Goal: Communication & Community: Participate in discussion

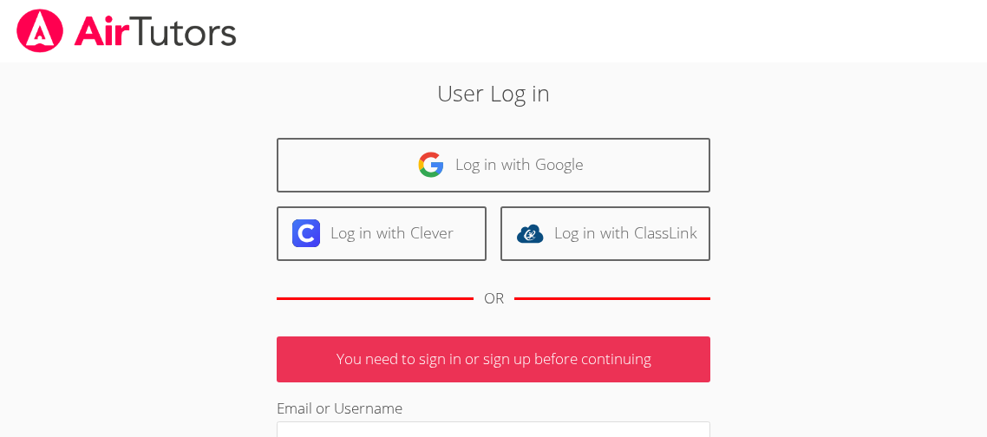
scroll to position [220, 0]
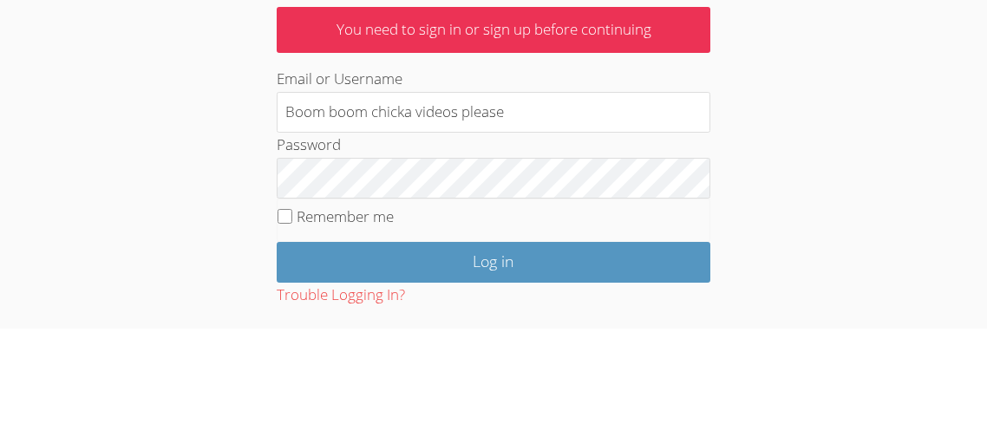
type input "Boom boom chicka videos please"
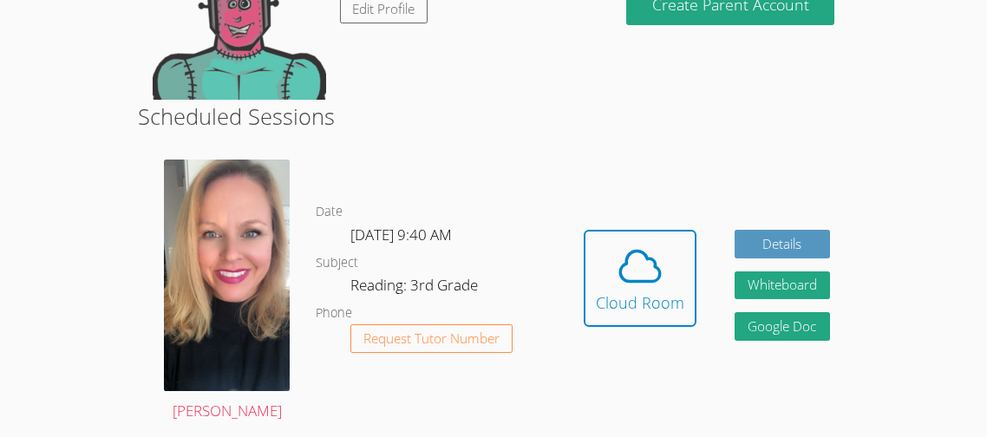
scroll to position [242, 0]
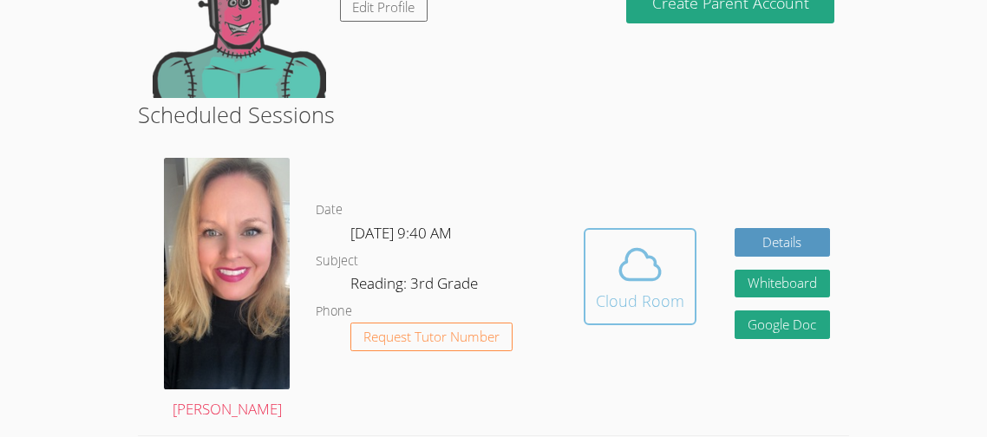
click at [631, 323] on button "Cloud Room" at bounding box center [640, 276] width 113 height 97
click at [639, 240] on icon at bounding box center [640, 264] width 49 height 49
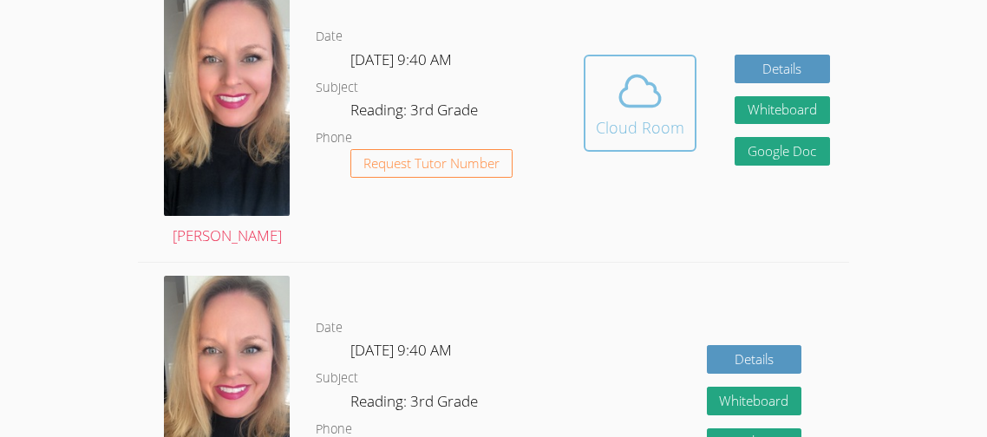
scroll to position [381, 0]
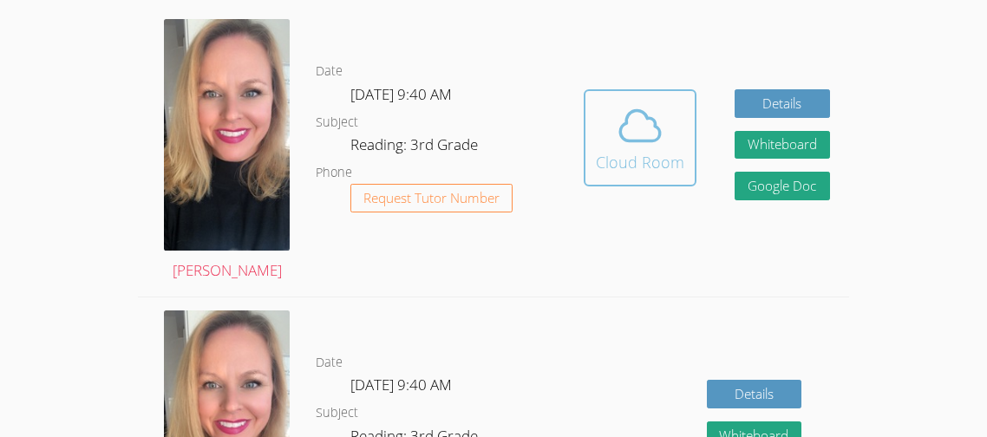
click at [634, 145] on icon at bounding box center [640, 125] width 49 height 49
click at [618, 169] on div "Cloud Room" at bounding box center [640, 162] width 88 height 24
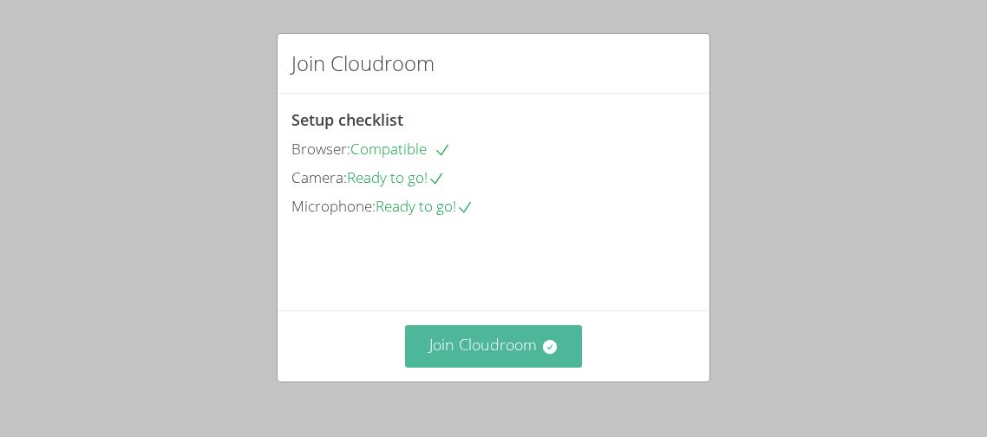
click at [516, 329] on button "Join Cloudroom" at bounding box center [494, 346] width 178 height 43
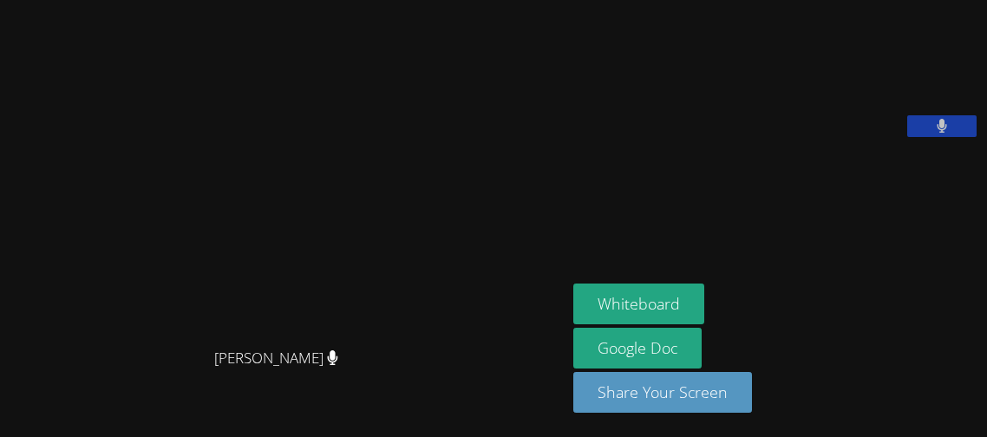
click at [414, 131] on video at bounding box center [284, 184] width 260 height 311
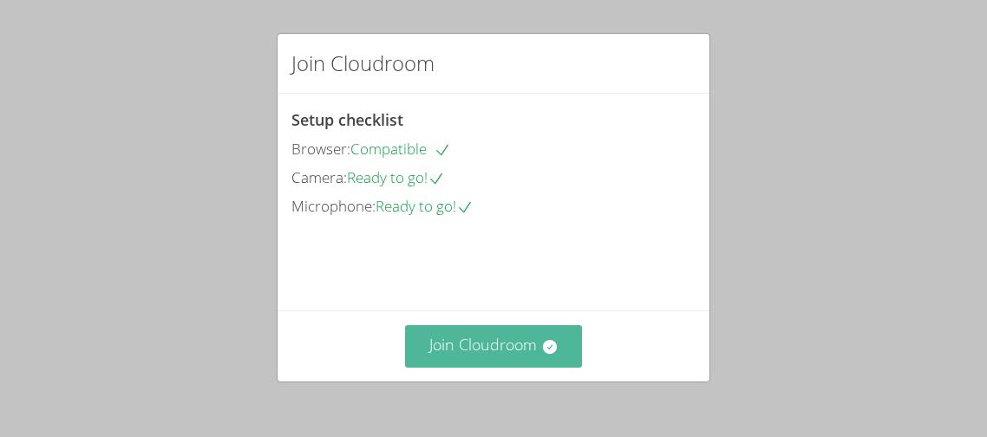
click at [505, 350] on button "Join Cloudroom" at bounding box center [494, 346] width 178 height 43
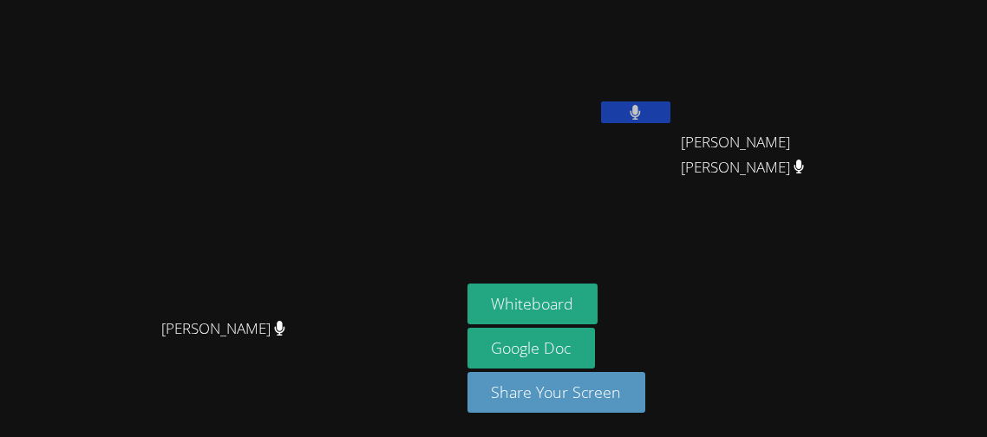
click at [360, 129] on video at bounding box center [230, 183] width 260 height 251
click at [670, 105] on button at bounding box center [635, 112] width 69 height 22
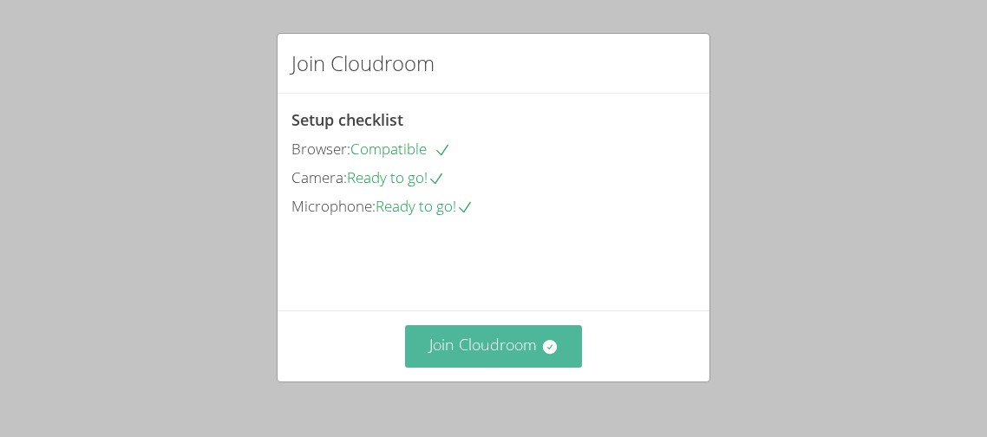
click at [524, 343] on button "Join Cloudroom" at bounding box center [494, 346] width 178 height 43
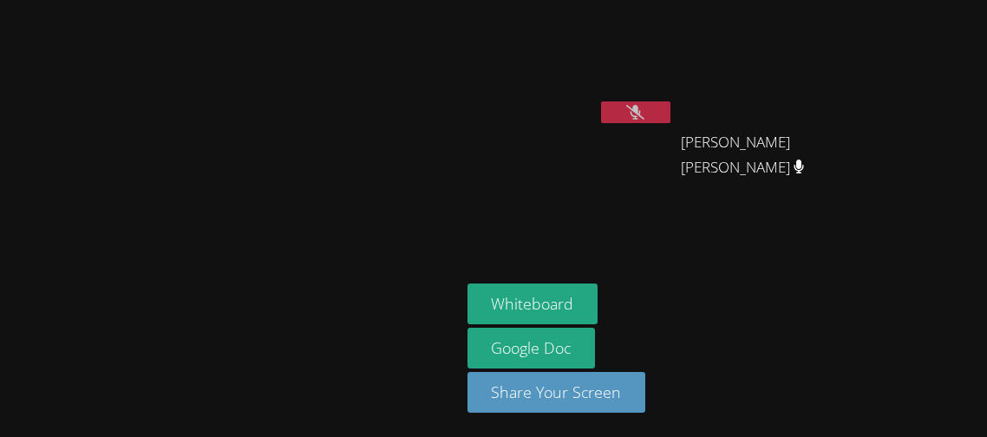
click at [670, 108] on button at bounding box center [635, 112] width 69 height 22
click at [670, 111] on button at bounding box center [635, 112] width 69 height 22
click at [670, 108] on button at bounding box center [635, 112] width 69 height 22
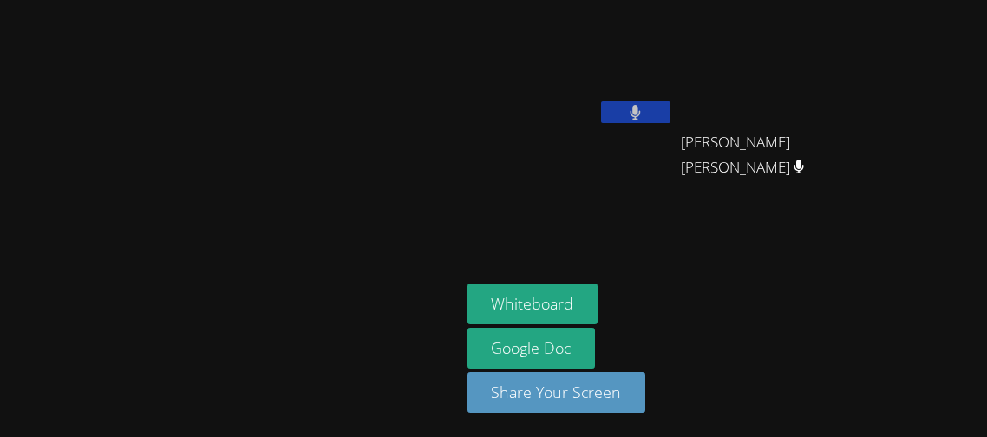
click at [670, 115] on button at bounding box center [635, 112] width 69 height 22
click at [642, 82] on video at bounding box center [571, 65] width 206 height 116
click at [560, 251] on aside "Kaimyla Morris Jennifer Ambrosio Almaraz Jennifer Ambrosio Almaraz Whiteboard G…" at bounding box center [678, 218] width 434 height 437
click at [568, 141] on div "Kaimyla Morris" at bounding box center [571, 100] width 206 height 186
click at [360, 58] on video at bounding box center [230, 183] width 260 height 251
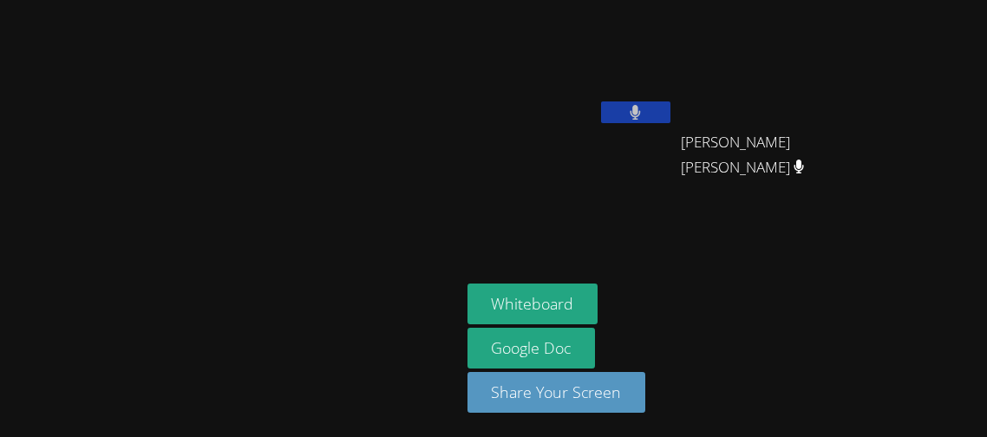
click at [360, 58] on video at bounding box center [230, 183] width 260 height 251
click at [631, 159] on div "Kaimyla Morris" at bounding box center [571, 100] width 206 height 186
click at [670, 113] on button at bounding box center [635, 112] width 69 height 22
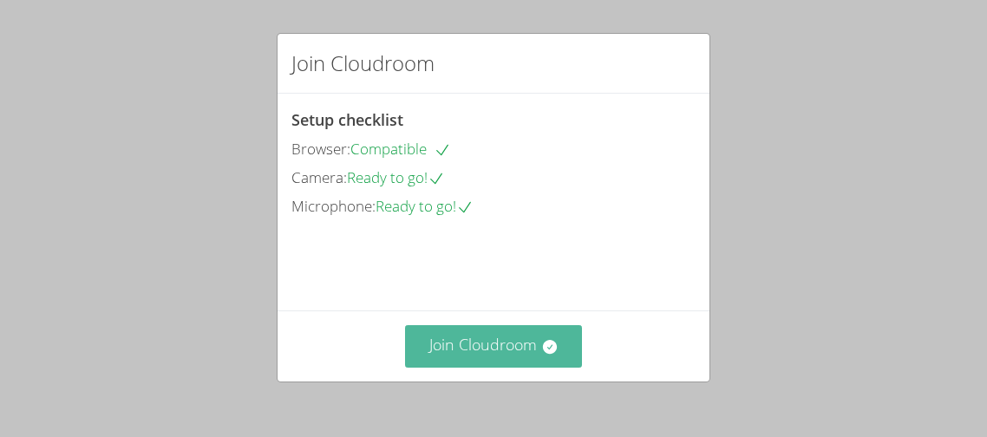
click at [463, 337] on button "Join Cloudroom" at bounding box center [494, 346] width 178 height 43
